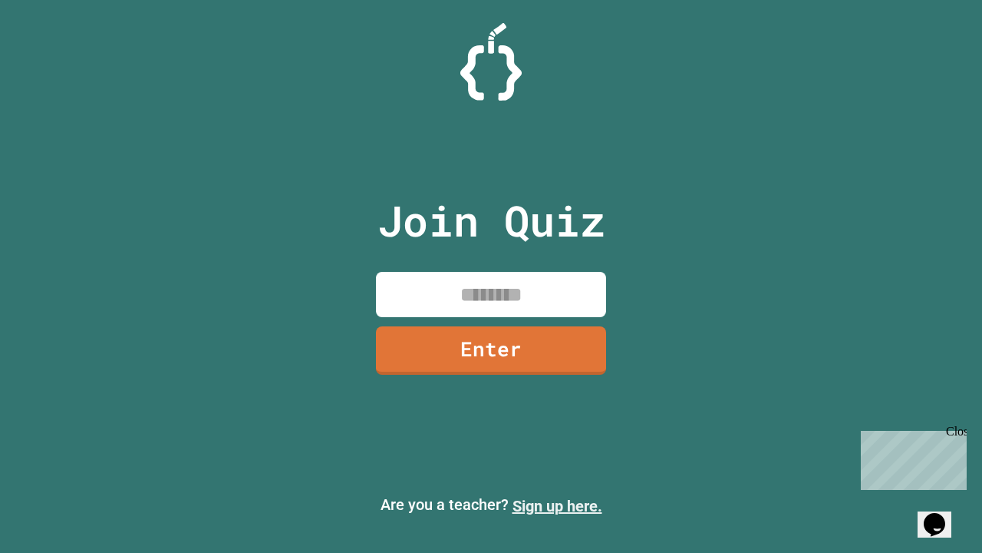
click at [557, 506] on link "Sign up here." at bounding box center [558, 506] width 90 height 18
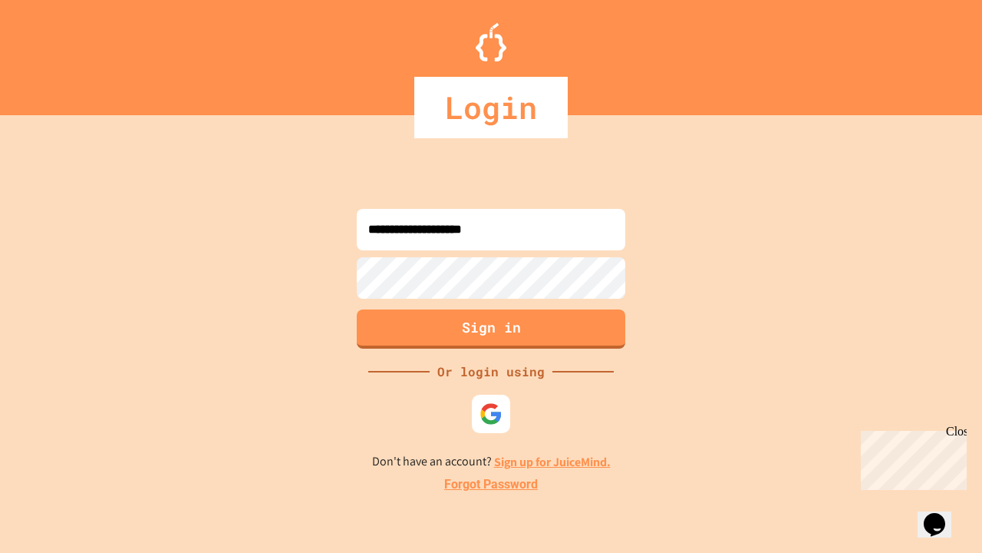
type input "**********"
